Goal: Task Accomplishment & Management: Manage account settings

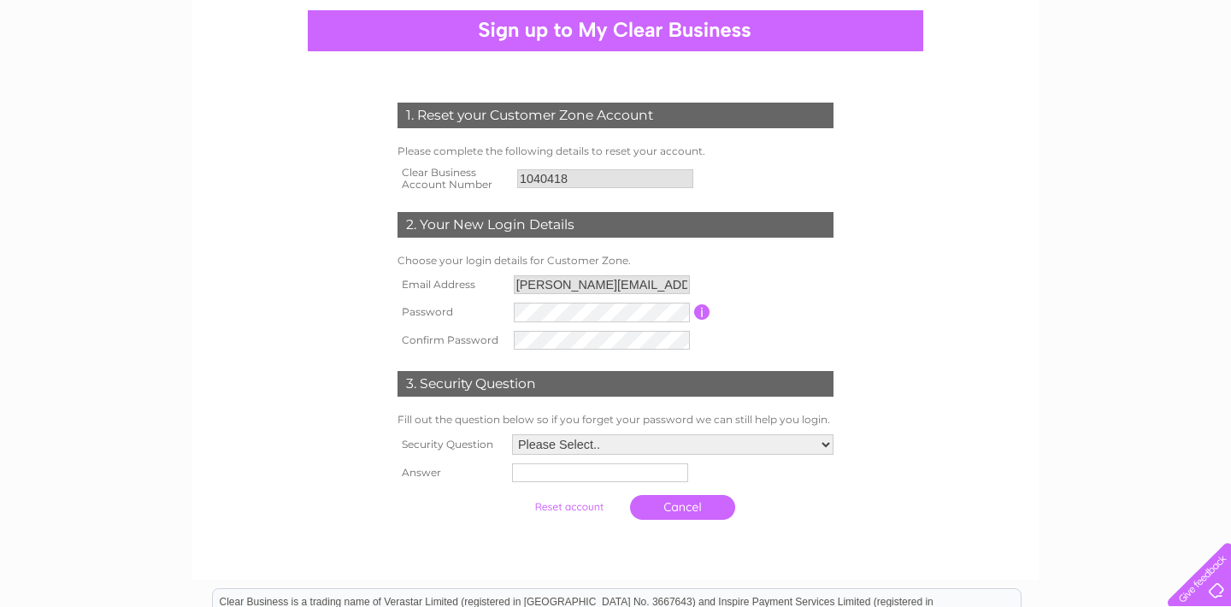
scroll to position [164, 0]
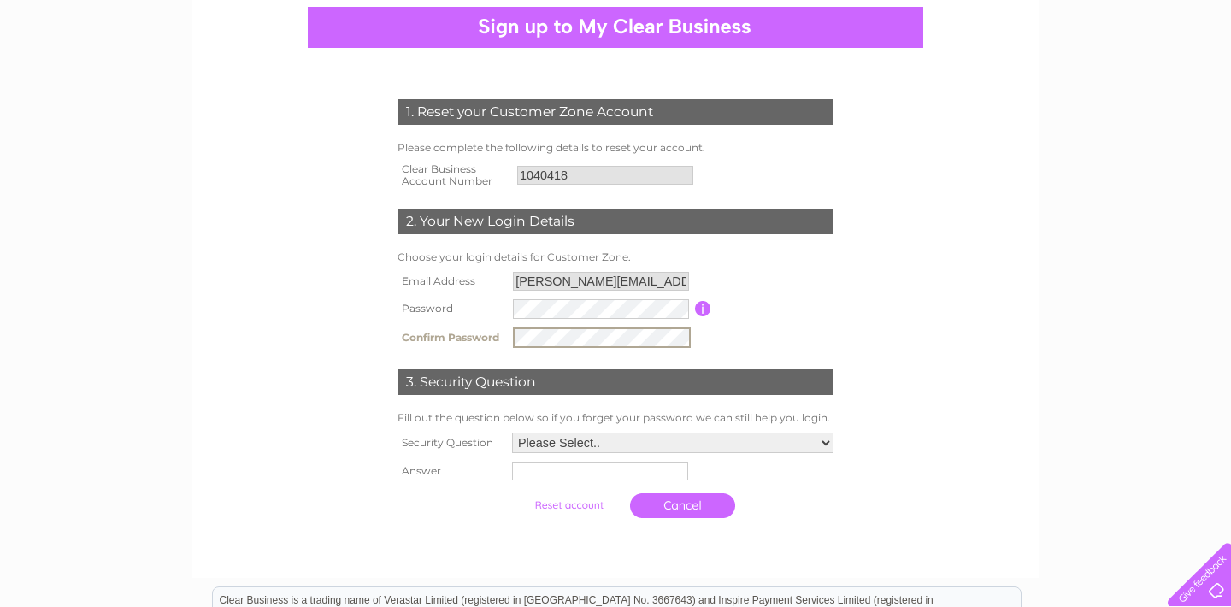
click at [571, 450] on select "Please Select.. In what town or city was your first job? In what town or city d…" at bounding box center [672, 442] width 321 height 21
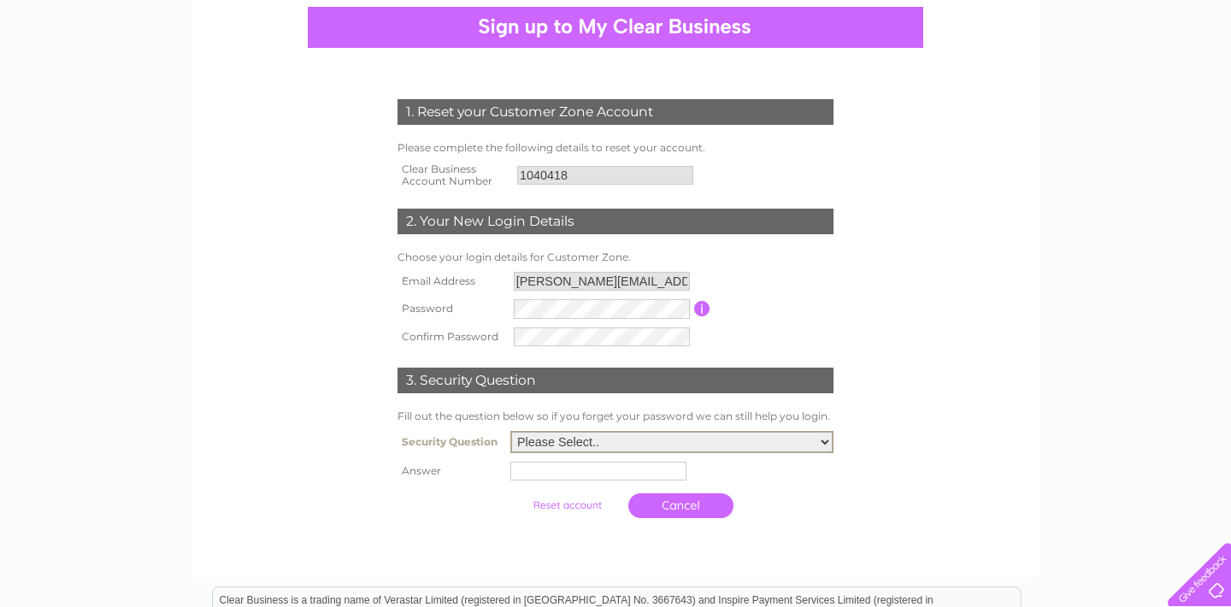
select select "1"
click at [583, 479] on input "text" at bounding box center [598, 471] width 176 height 19
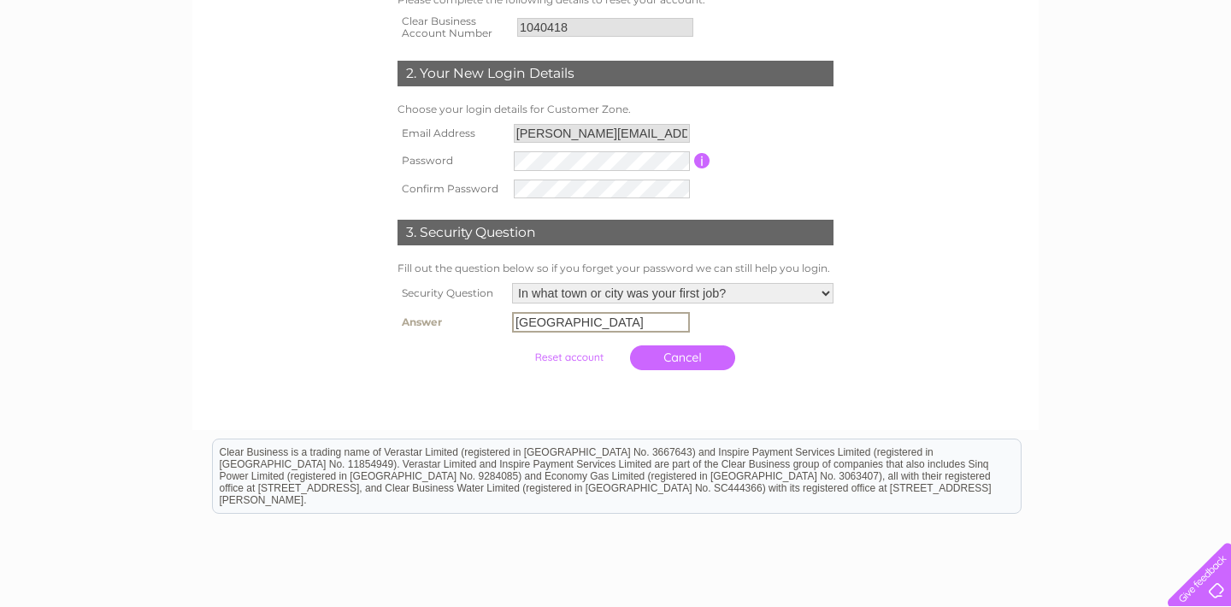
scroll to position [315, 0]
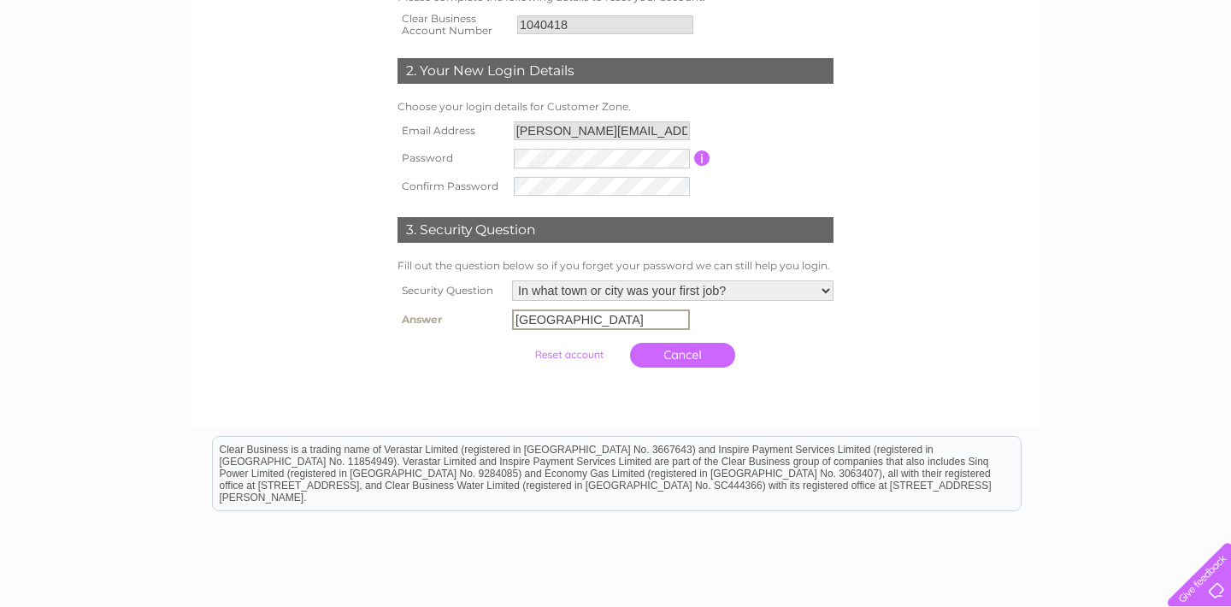
type input "Glasgow"
click at [575, 356] on input "submit" at bounding box center [568, 353] width 105 height 24
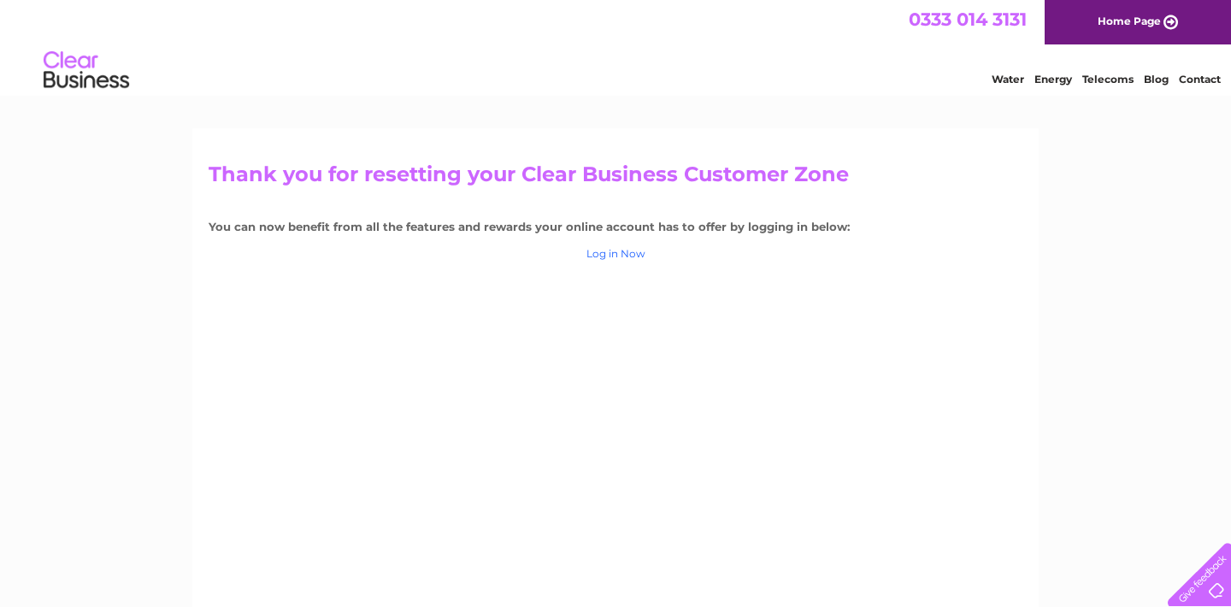
click at [622, 253] on link "Log in Now" at bounding box center [615, 253] width 59 height 13
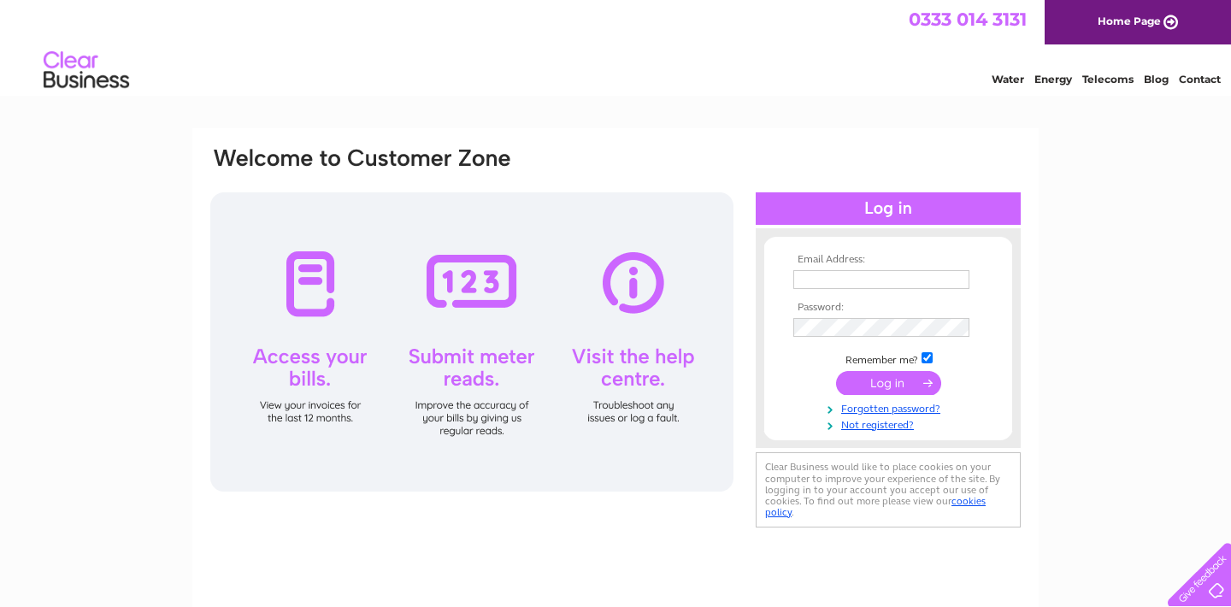
type input "lynne.neilson72@gmail.com"
click at [897, 381] on input "submit" at bounding box center [888, 383] width 105 height 24
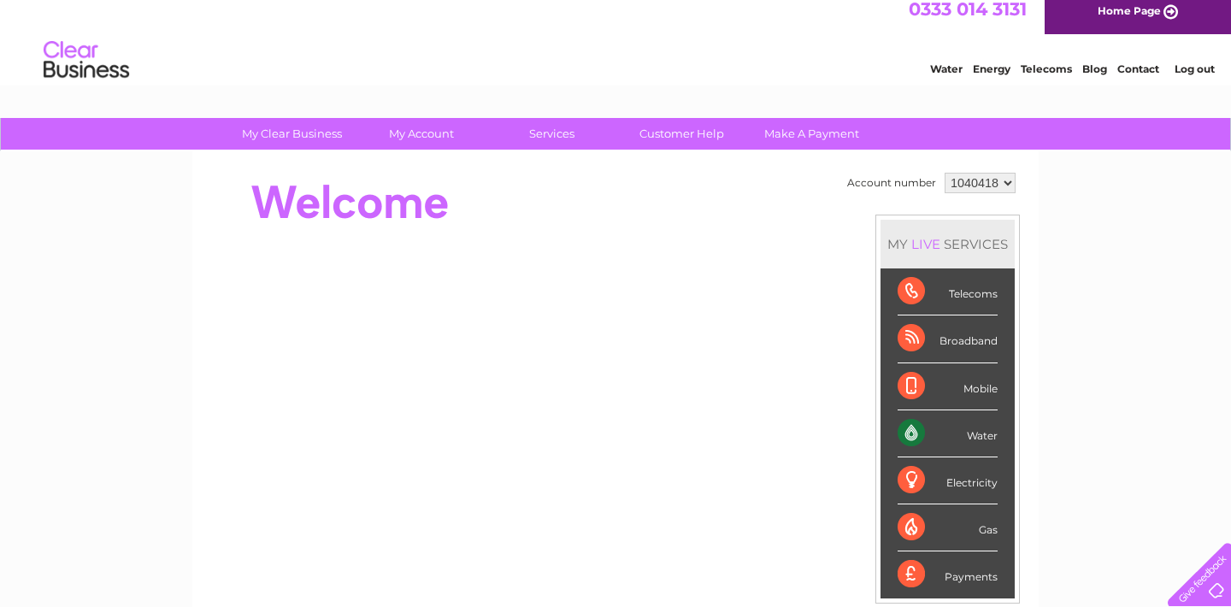
scroll to position [5, 0]
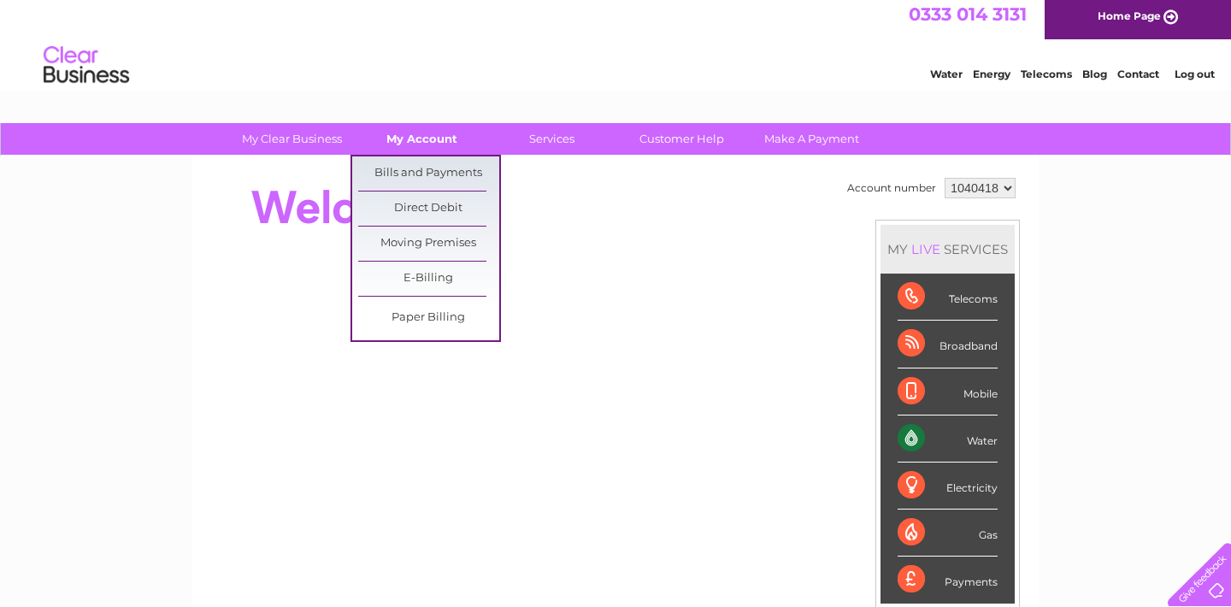
click at [432, 132] on link "My Account" at bounding box center [421, 139] width 141 height 32
click at [433, 210] on link "Direct Debit" at bounding box center [428, 208] width 141 height 34
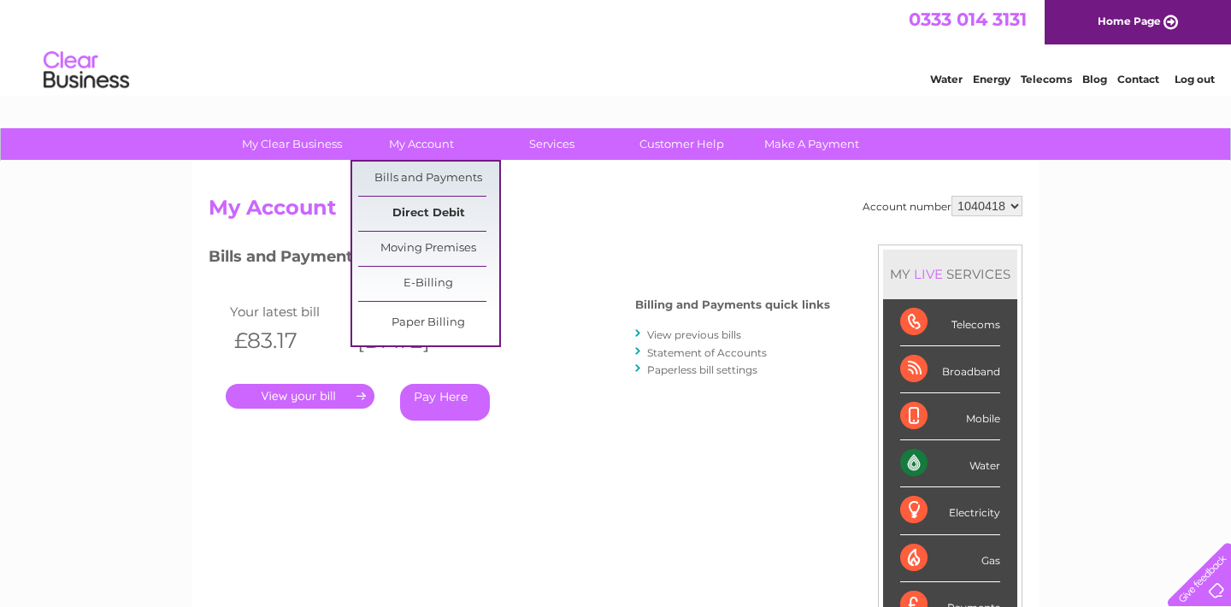
click at [426, 213] on link "Direct Debit" at bounding box center [428, 214] width 141 height 34
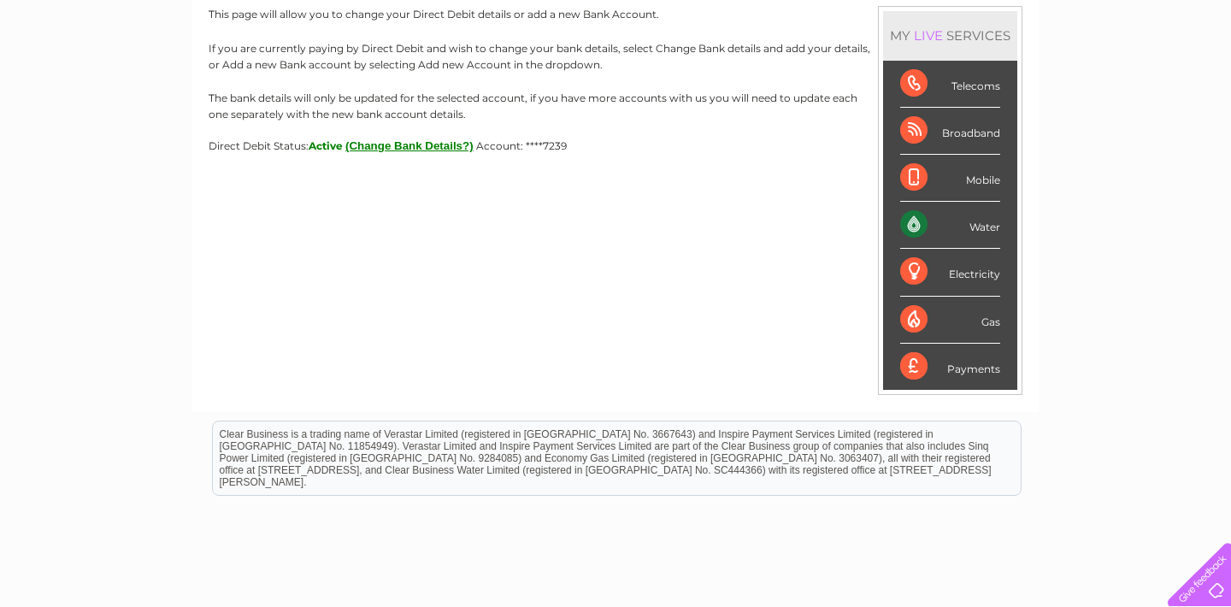
scroll to position [238, 0]
click at [399, 146] on button "(Change Bank Details?)" at bounding box center [409, 146] width 128 height 13
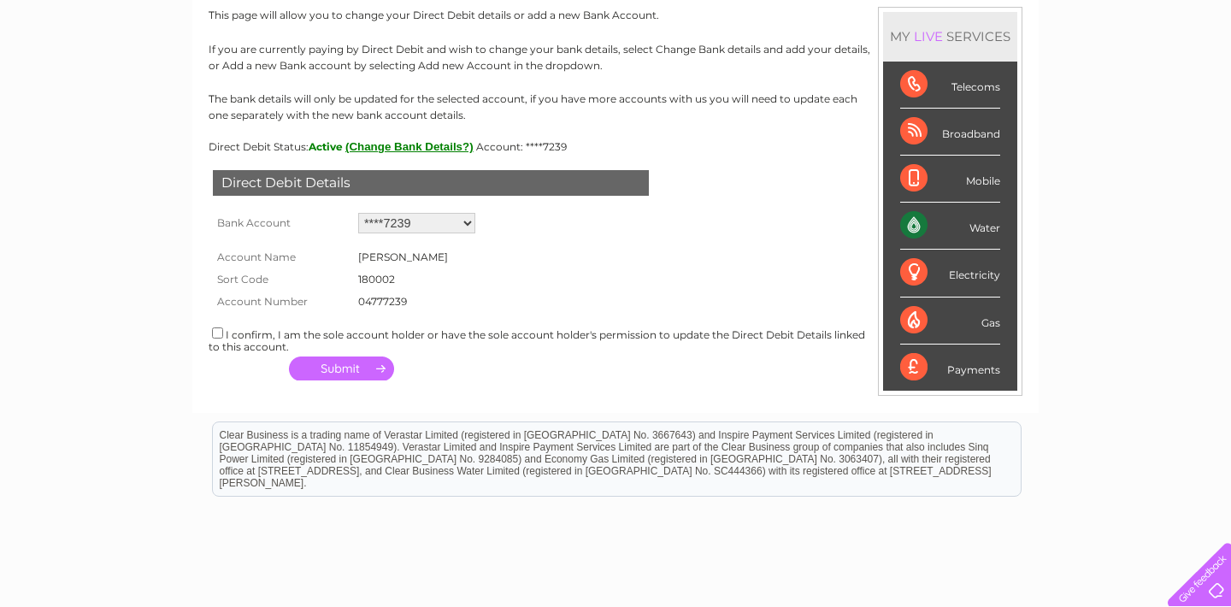
click at [521, 286] on form "Account Name [PERSON_NAME] Sort Code 180002 Account Number 04777239 1543408" at bounding box center [616, 275] width 814 height 74
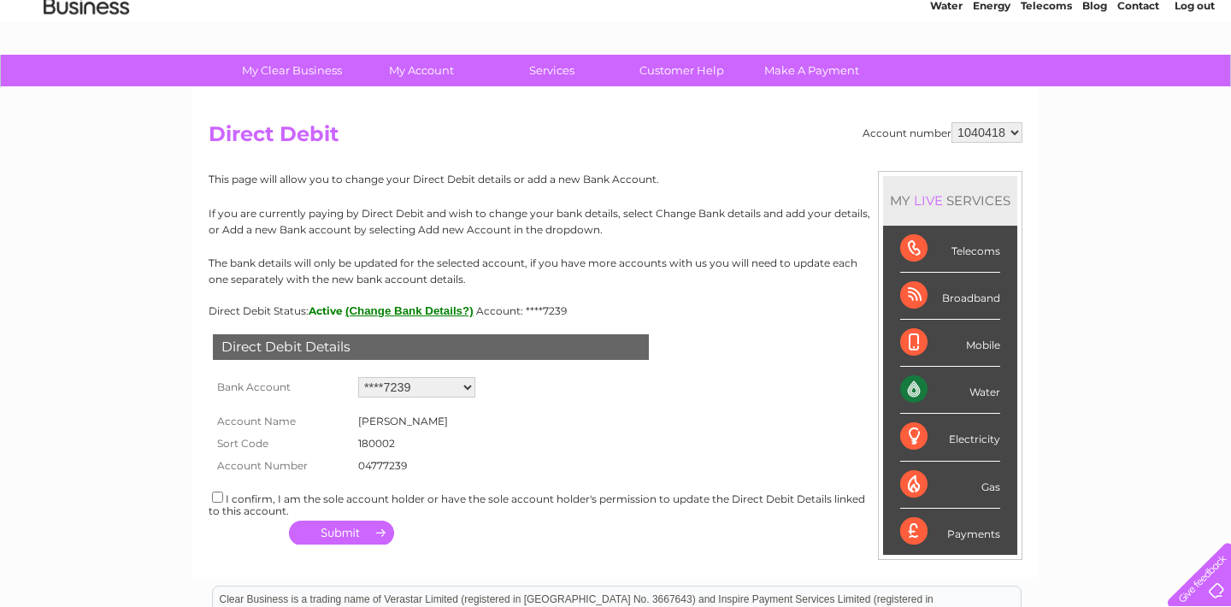
scroll to position [71, 0]
